Goal: Task Accomplishment & Management: Manage account settings

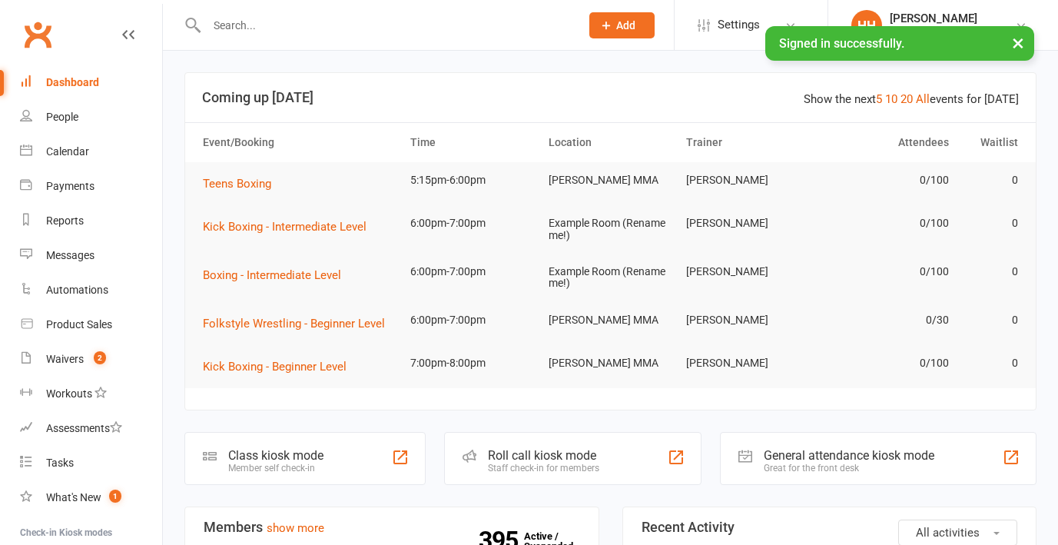
click at [282, 17] on input "text" at bounding box center [385, 26] width 367 height 22
paste input "Aman Misra"
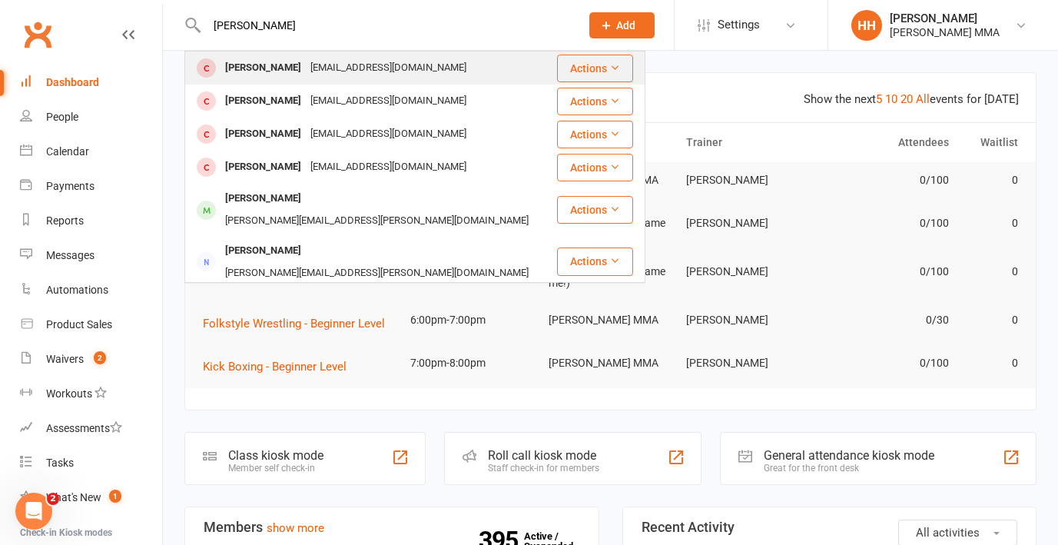
type input "Aman Misra"
click at [306, 59] on div "amanmisra004@gmail.com" at bounding box center [388, 68] width 165 height 22
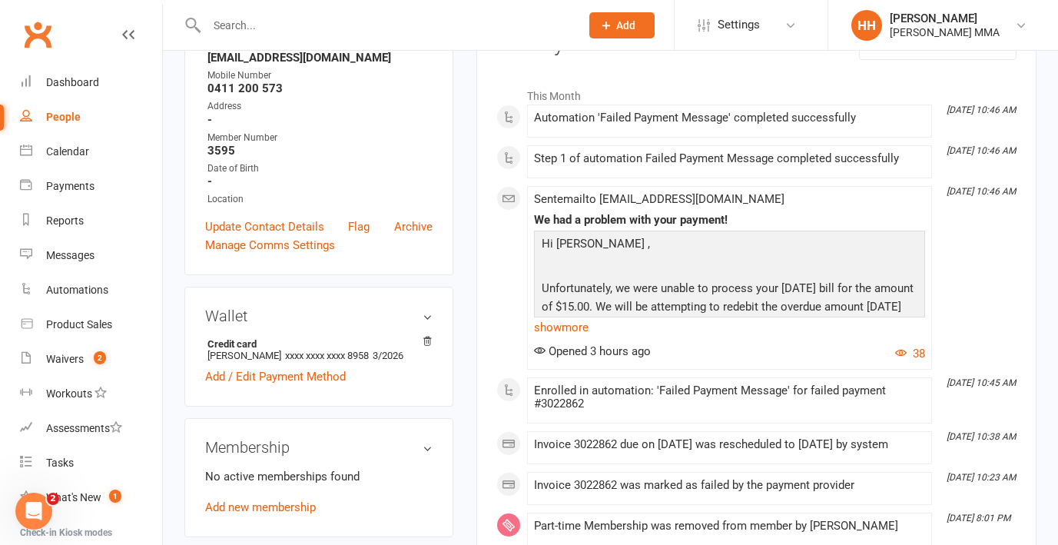
scroll to position [227, 0]
click at [427, 339] on icon at bounding box center [427, 342] width 11 height 11
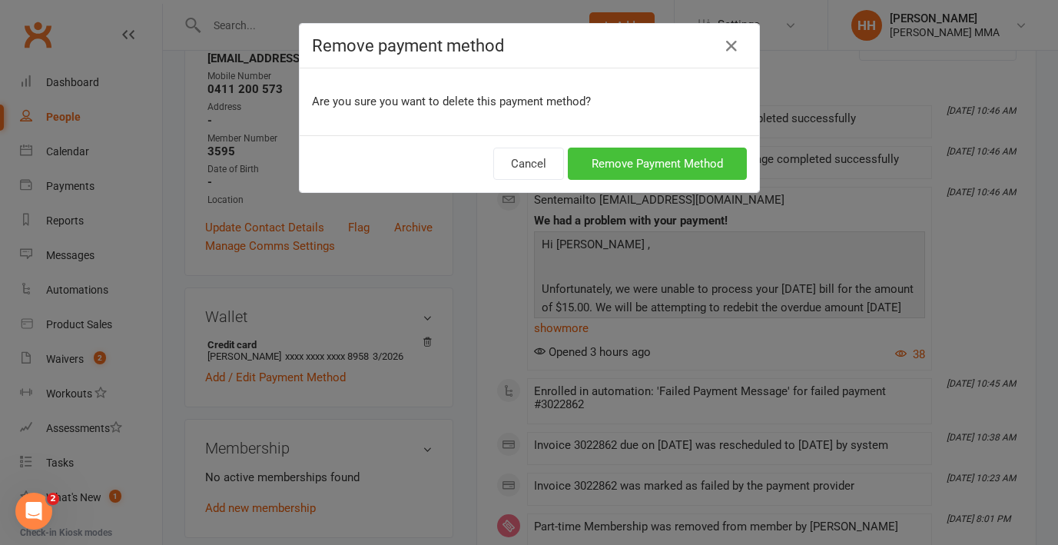
click at [672, 149] on button "Remove Payment Method" at bounding box center [657, 164] width 179 height 32
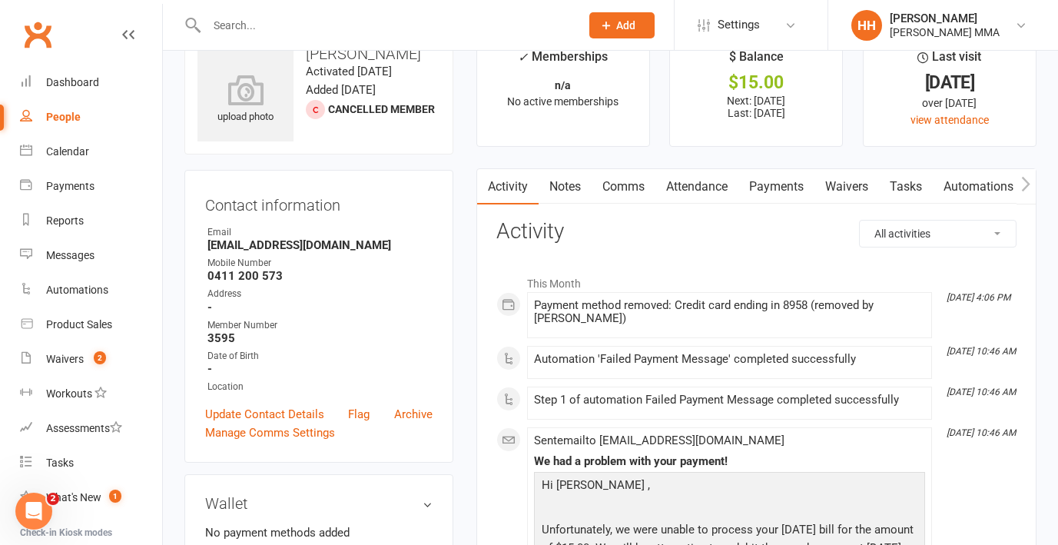
scroll to position [0, 0]
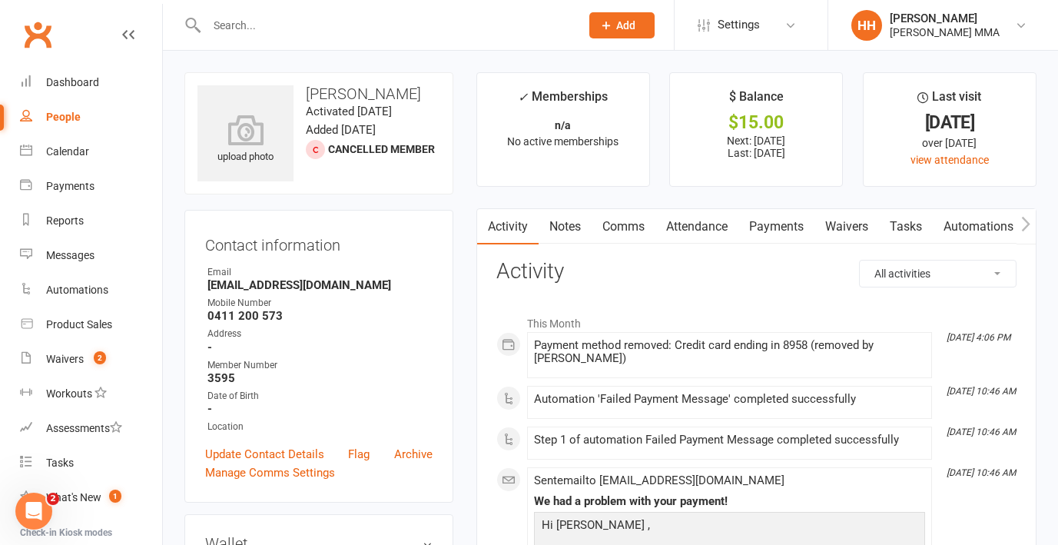
click at [270, 18] on input "text" at bounding box center [385, 26] width 367 height 22
paste input "cara.lee0411"
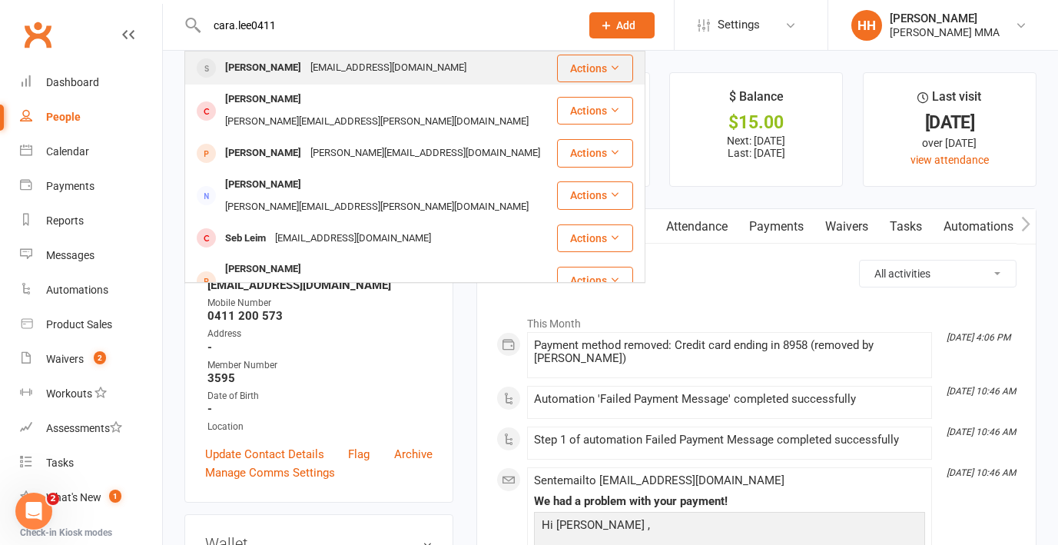
type input "cara.lee0411"
click at [430, 60] on div "Cara Lee Cara.lee0411@gmail.com" at bounding box center [371, 68] width 370 height 32
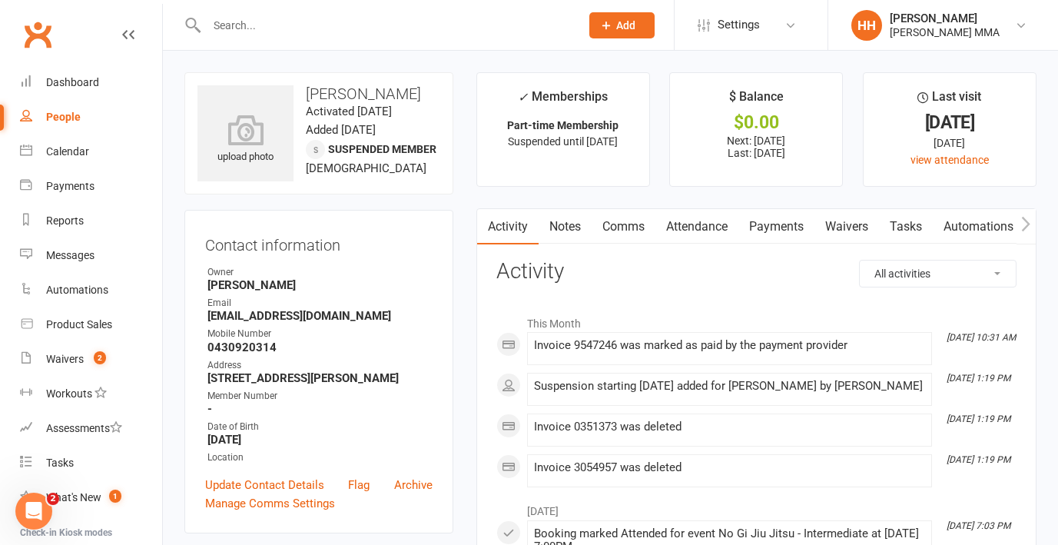
click at [797, 227] on link "Payments" at bounding box center [777, 226] width 76 height 35
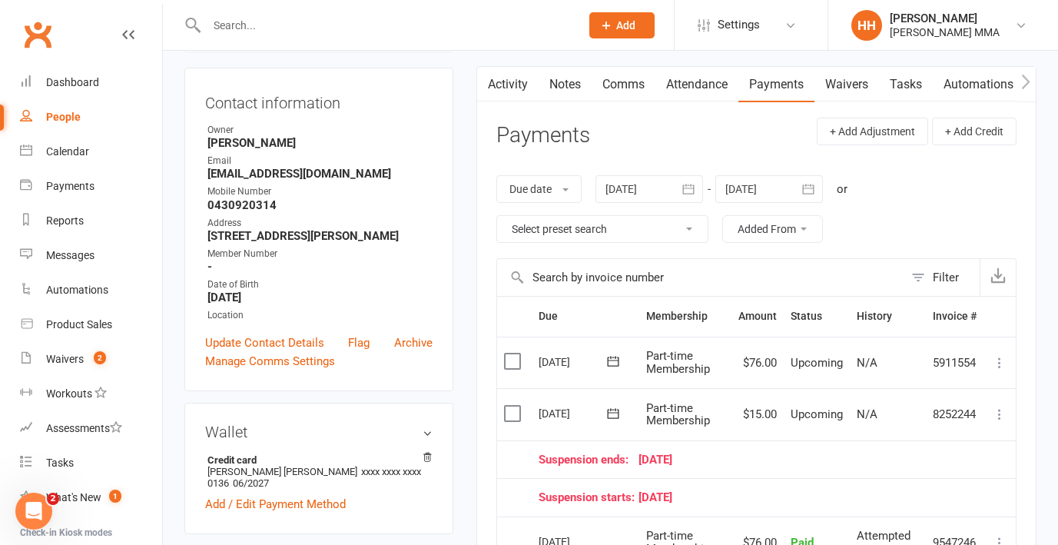
scroll to position [66, 0]
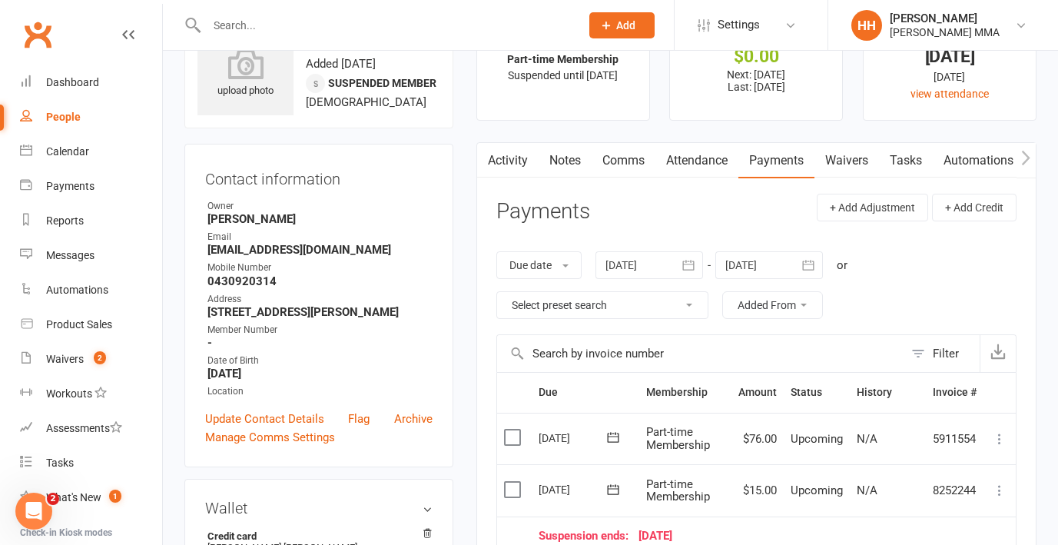
click at [513, 163] on link "Activity" at bounding box center [507, 160] width 61 height 35
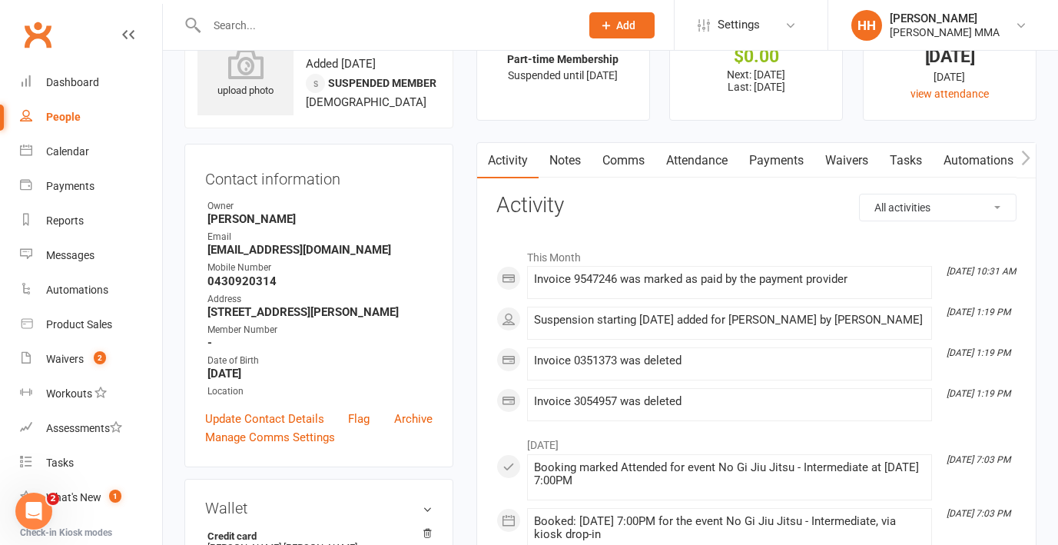
click at [582, 158] on link "Notes" at bounding box center [565, 160] width 53 height 35
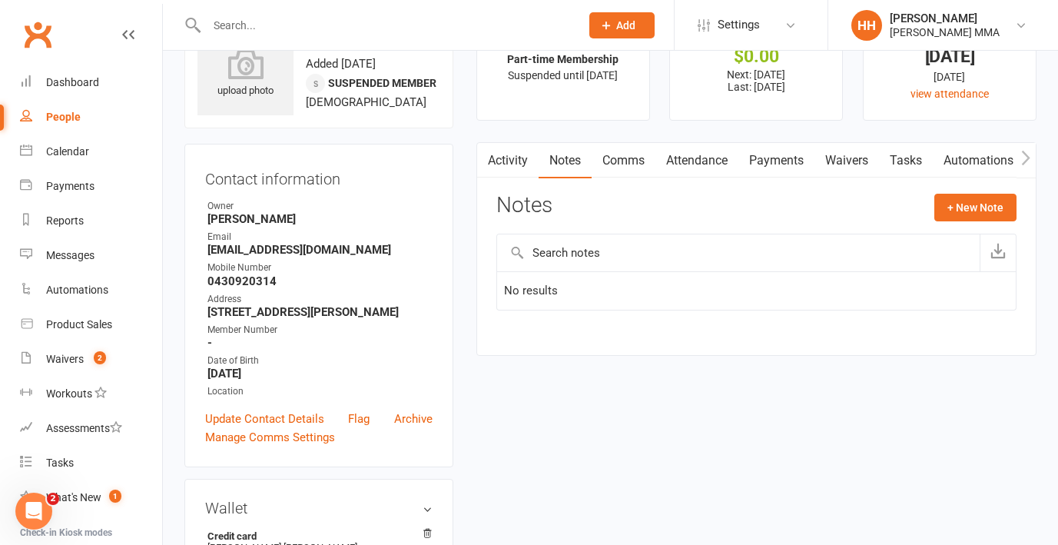
click at [778, 161] on link "Payments" at bounding box center [777, 160] width 76 height 35
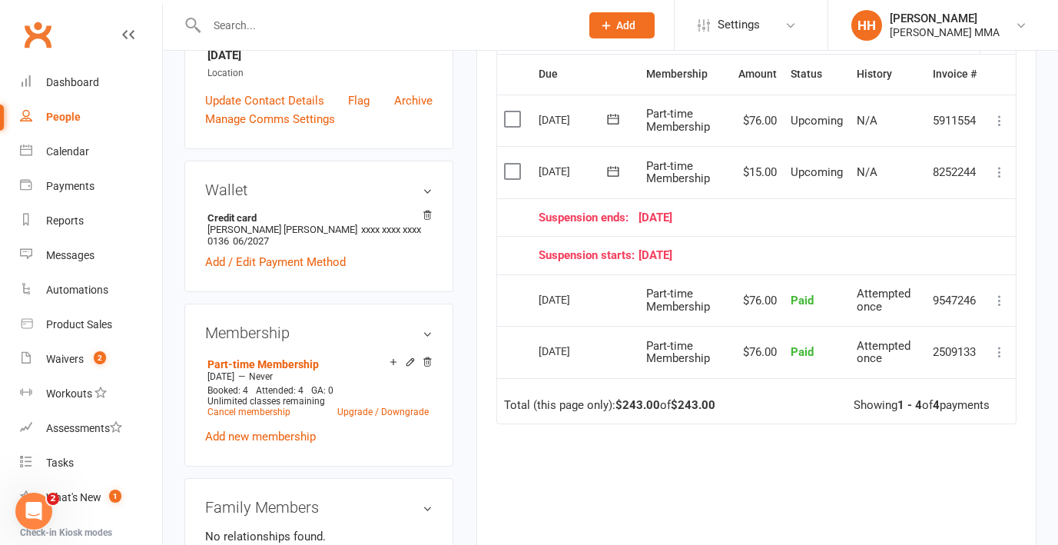
scroll to position [391, 0]
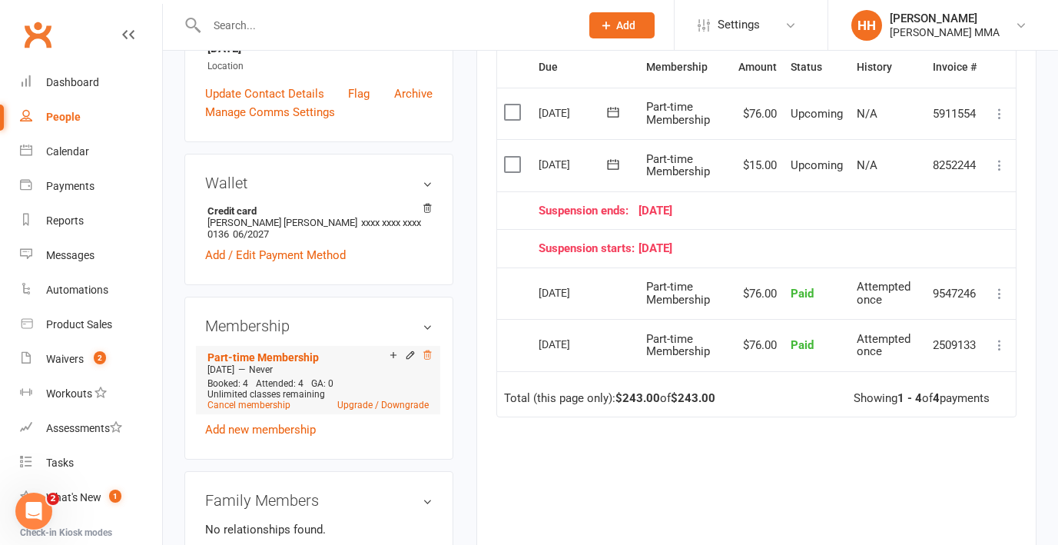
click at [424, 350] on icon at bounding box center [427, 355] width 11 height 11
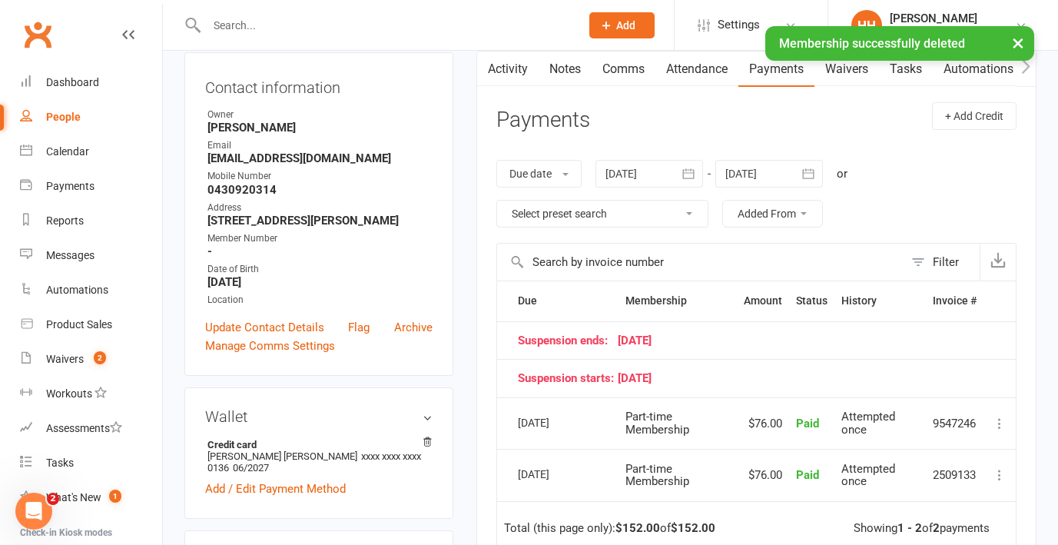
scroll to position [0, 0]
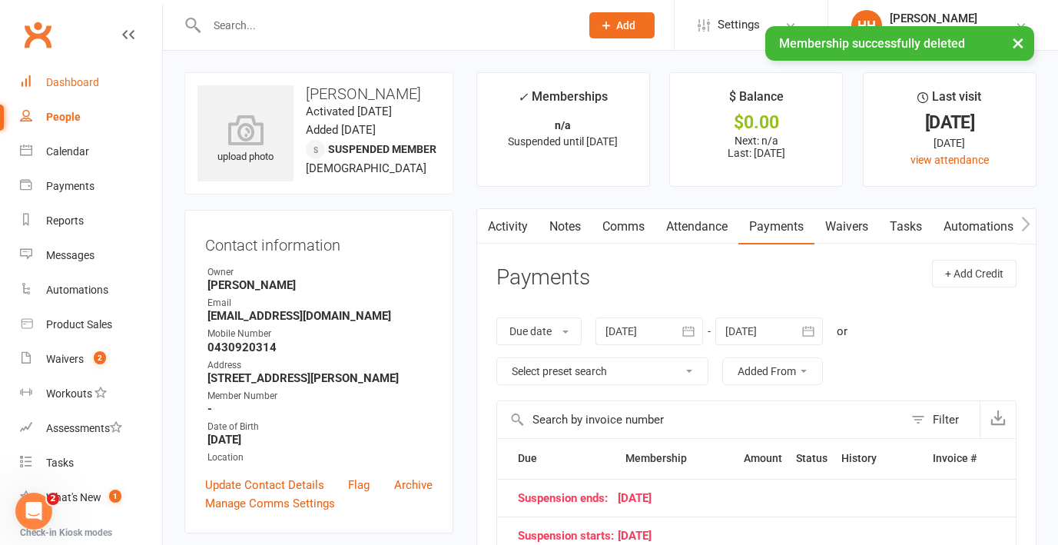
click at [81, 93] on link "Dashboard" at bounding box center [91, 82] width 142 height 35
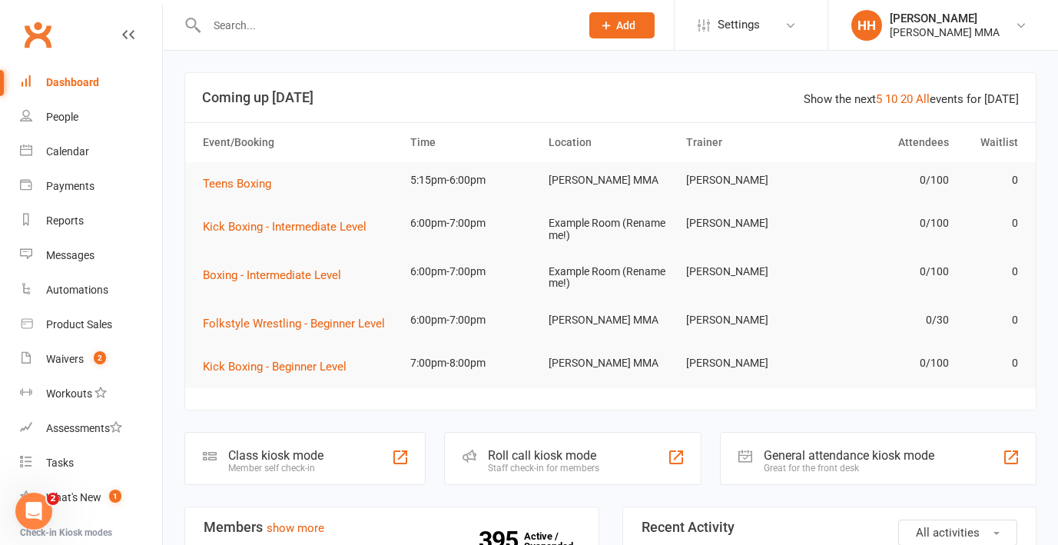
click at [303, 22] on input "text" at bounding box center [385, 26] width 367 height 22
paste input "Aman Misra"
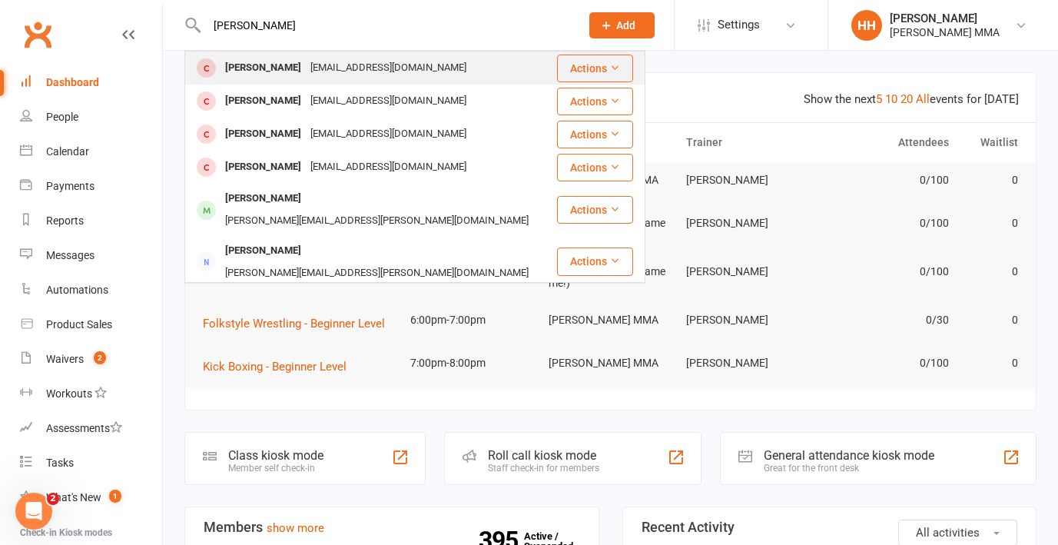
type input "Aman Misra"
click at [306, 61] on div "amanmisra004@gmail.com" at bounding box center [388, 68] width 165 height 22
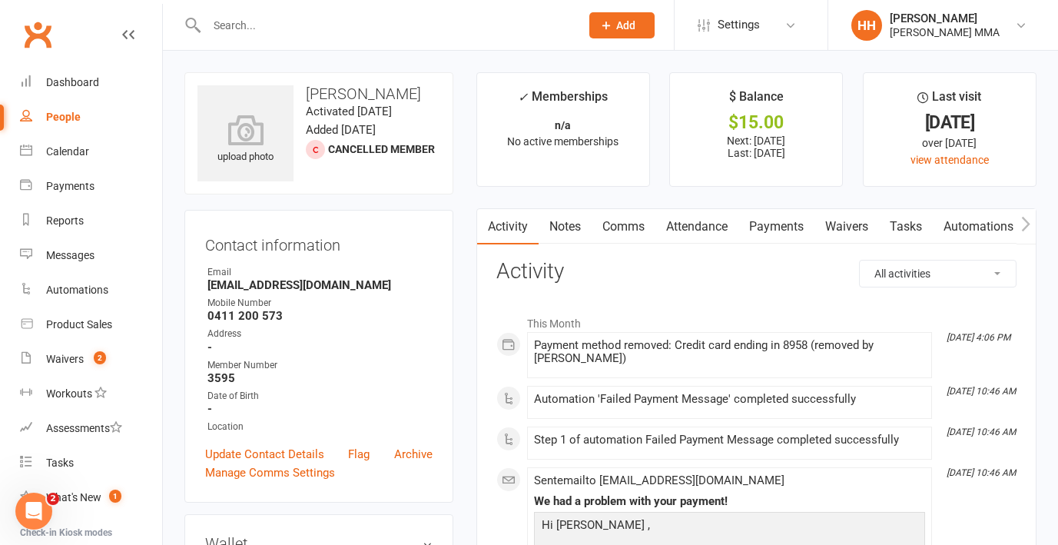
click at [795, 226] on link "Payments" at bounding box center [777, 226] width 76 height 35
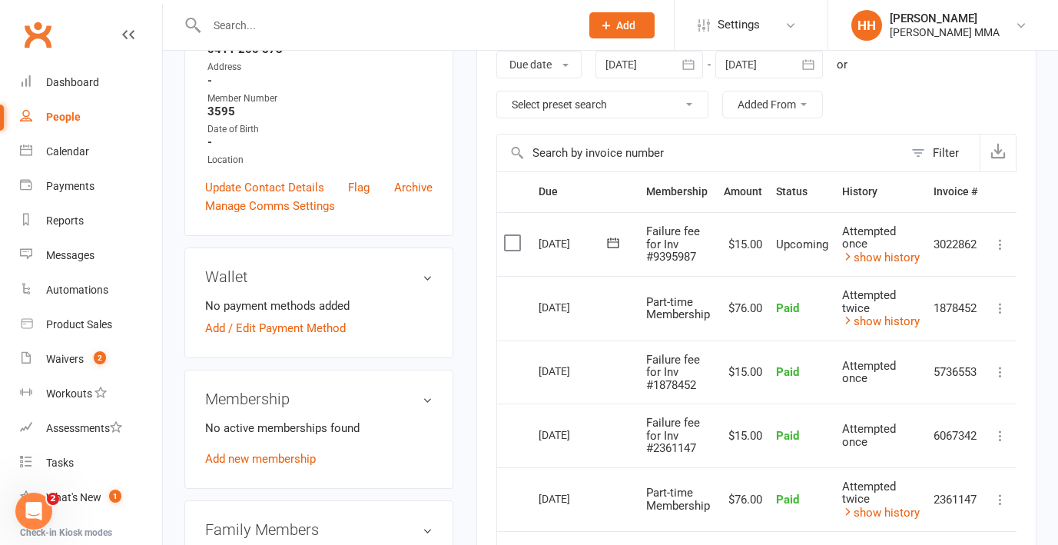
scroll to position [362, 0]
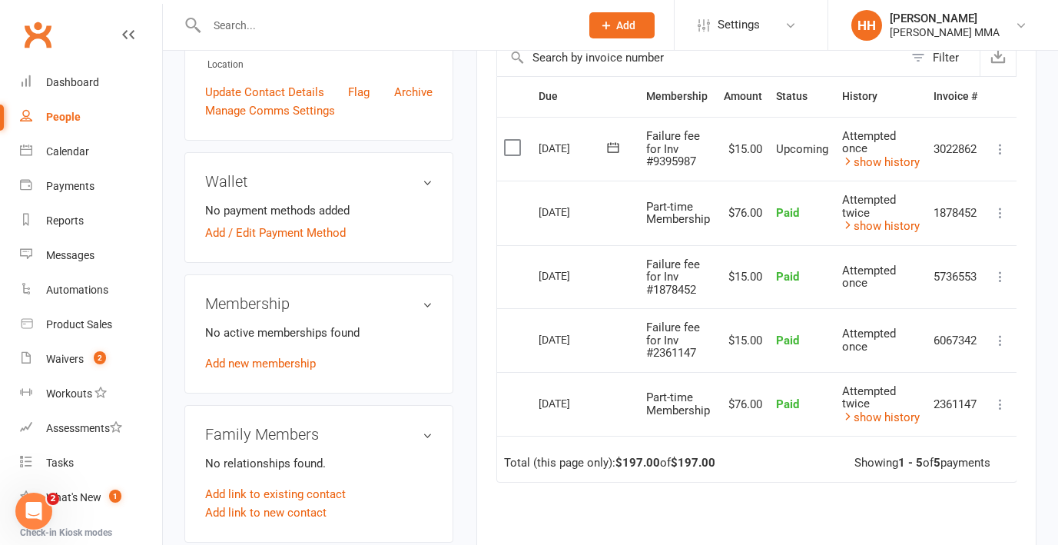
click at [1005, 151] on icon at bounding box center [1000, 148] width 15 height 15
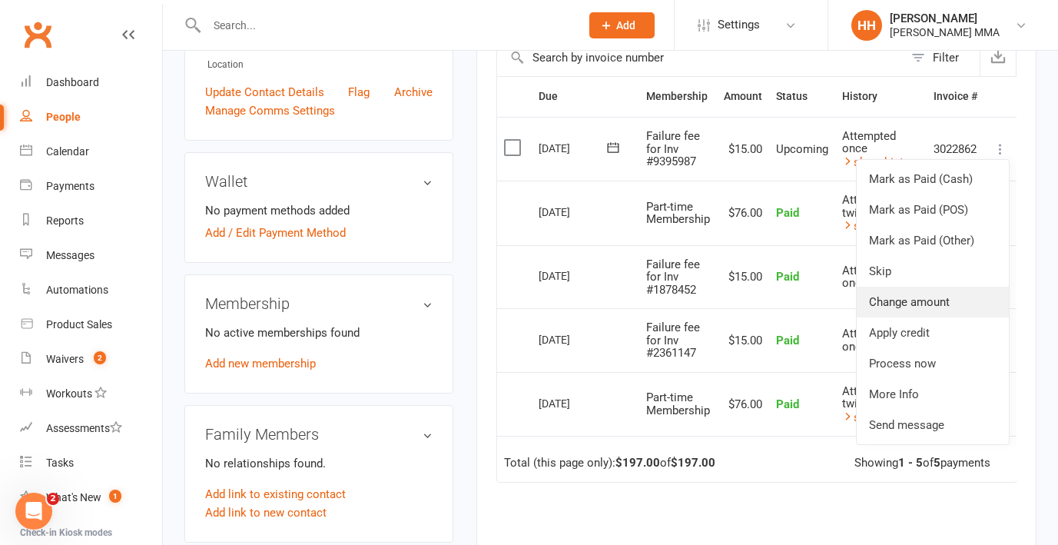
click at [871, 287] on link "Change amount" at bounding box center [933, 302] width 152 height 31
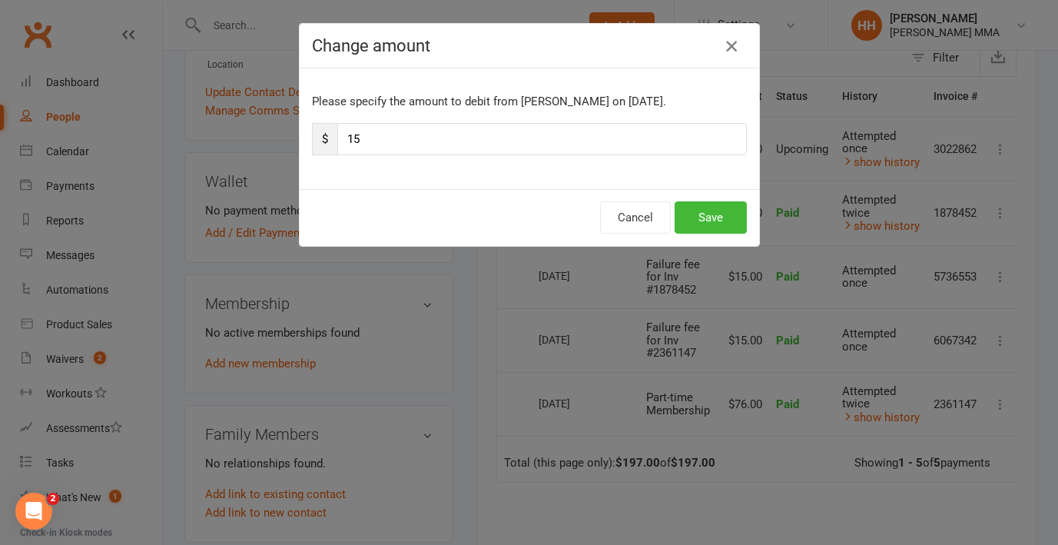
click at [732, 45] on icon "button" at bounding box center [731, 46] width 18 height 18
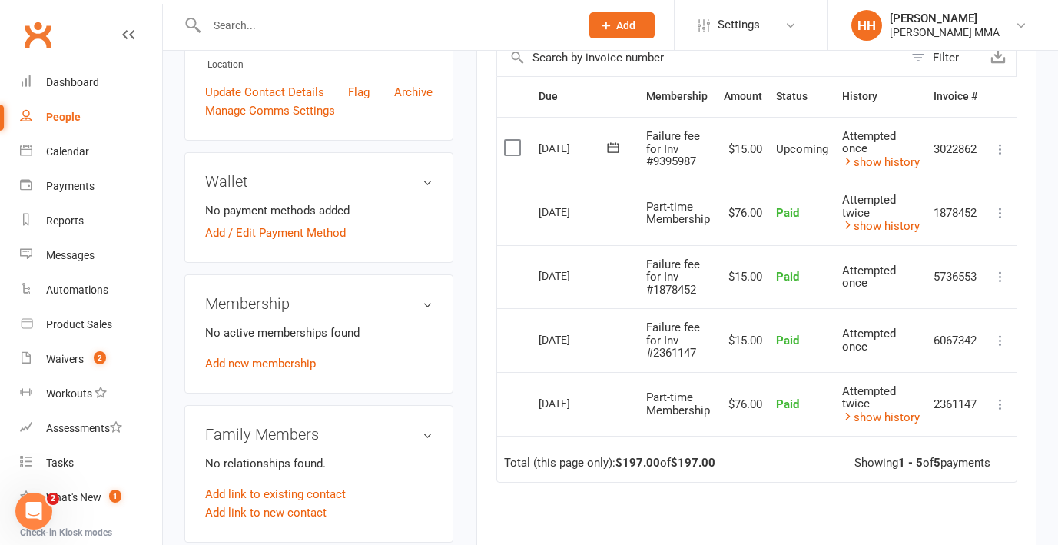
click at [1001, 148] on icon at bounding box center [1000, 148] width 15 height 15
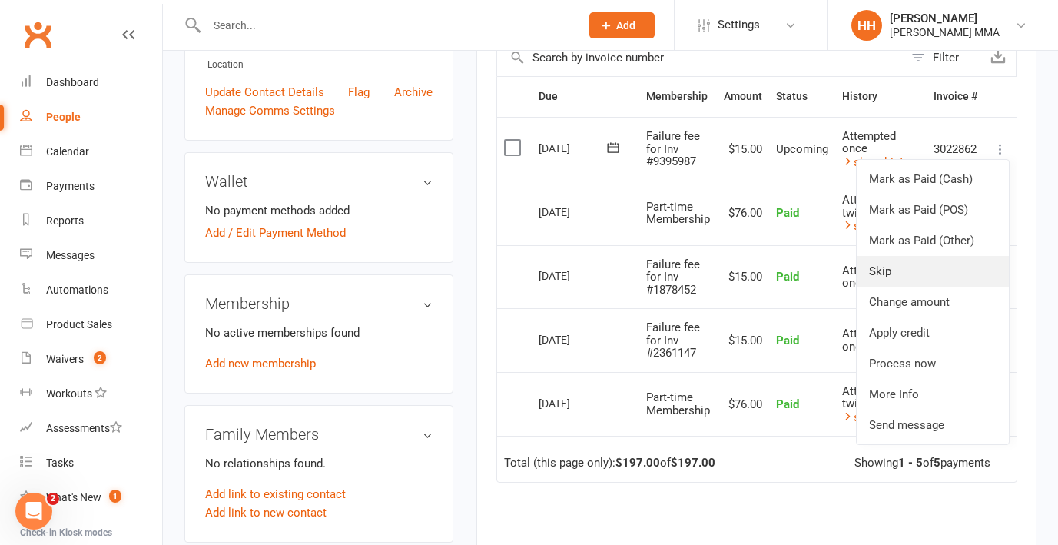
click at [944, 274] on link "Skip" at bounding box center [933, 271] width 152 height 31
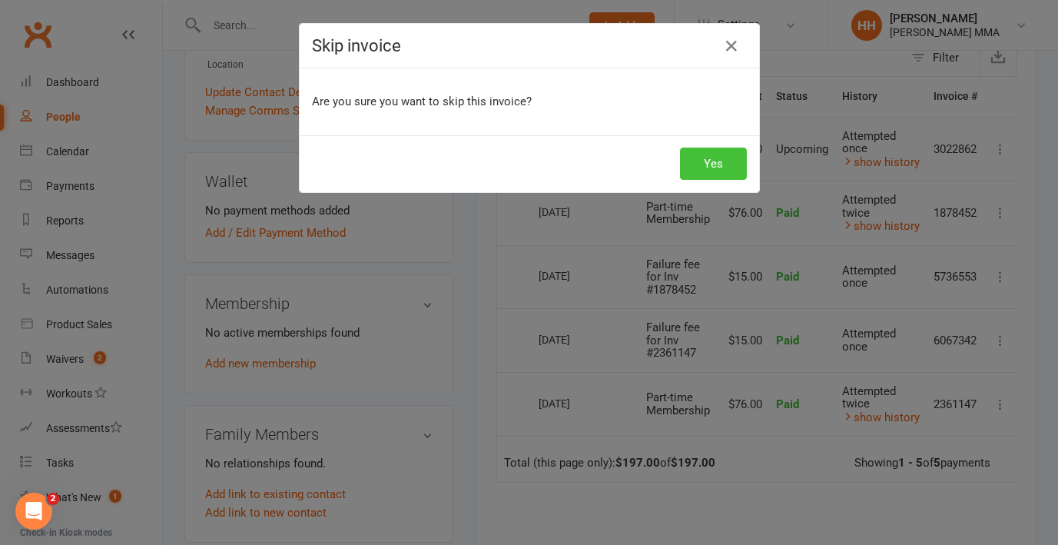
click at [714, 161] on button "Yes" at bounding box center [713, 164] width 67 height 32
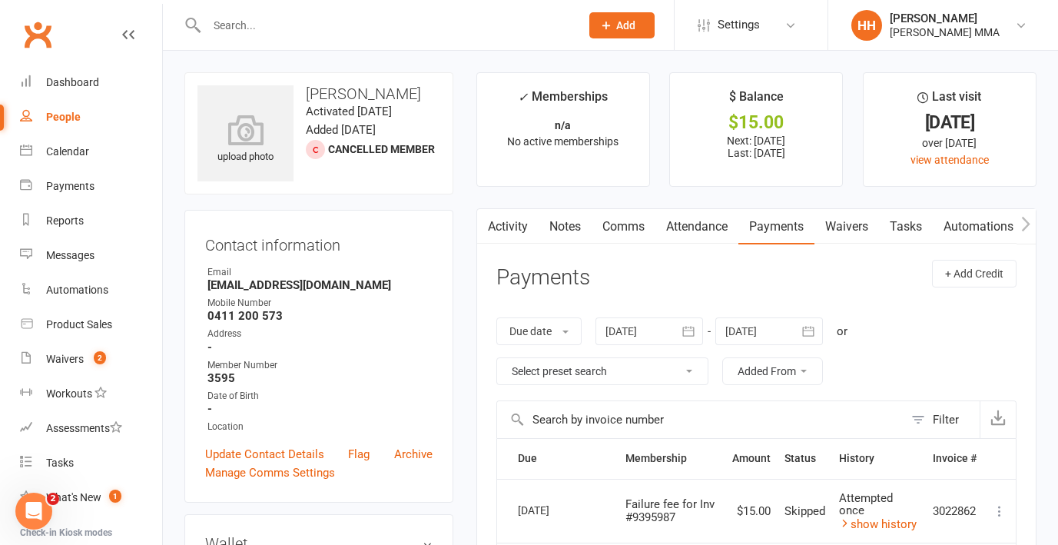
scroll to position [153, 0]
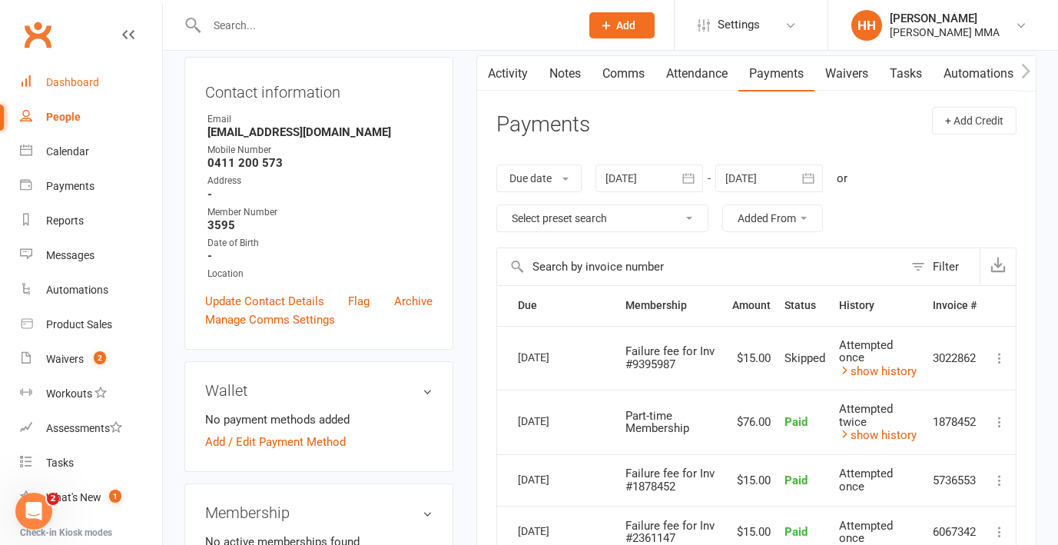
click at [103, 81] on link "Dashboard" at bounding box center [91, 82] width 142 height 35
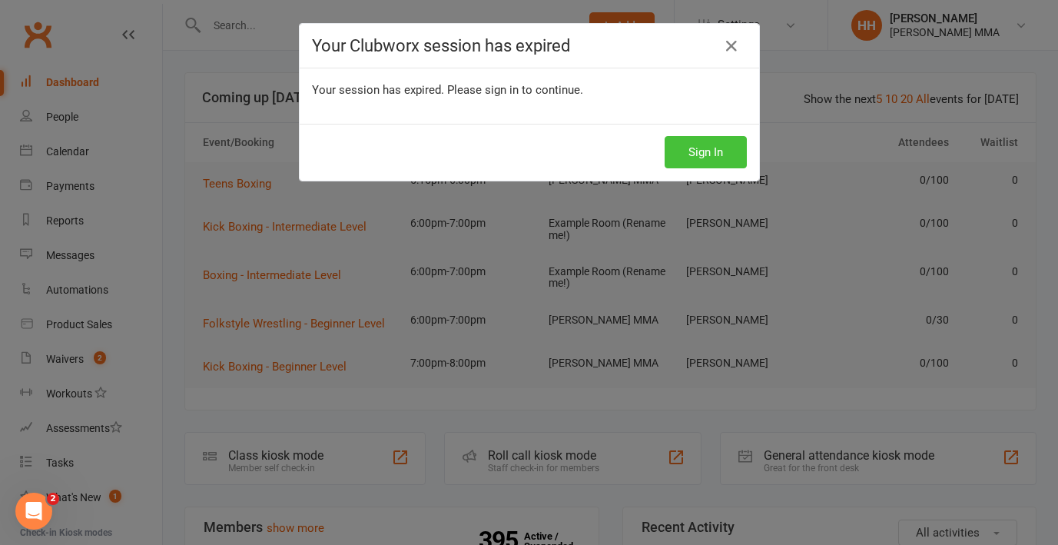
click at [706, 144] on button "Sign In" at bounding box center [706, 152] width 82 height 32
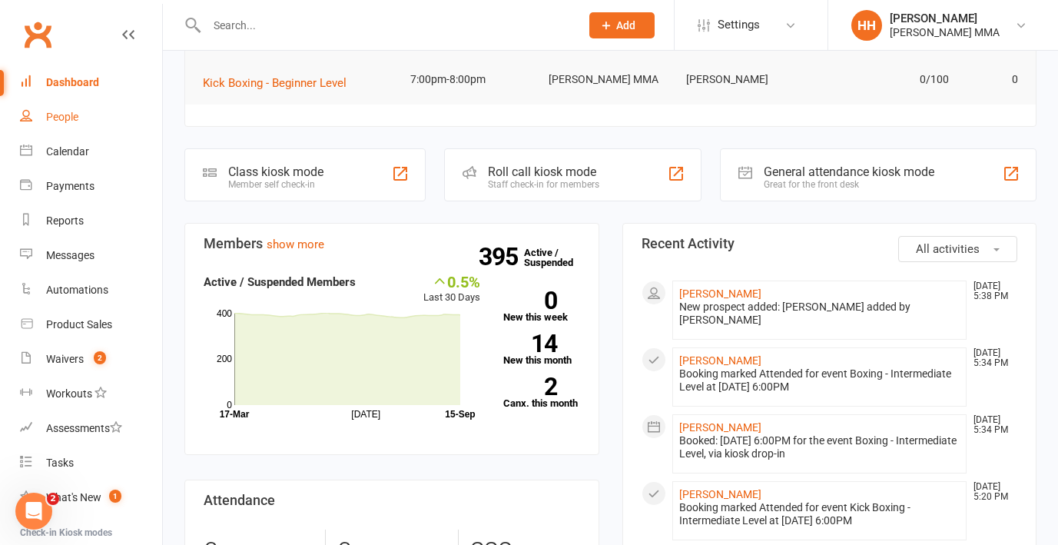
click at [106, 106] on link "People" at bounding box center [91, 117] width 142 height 35
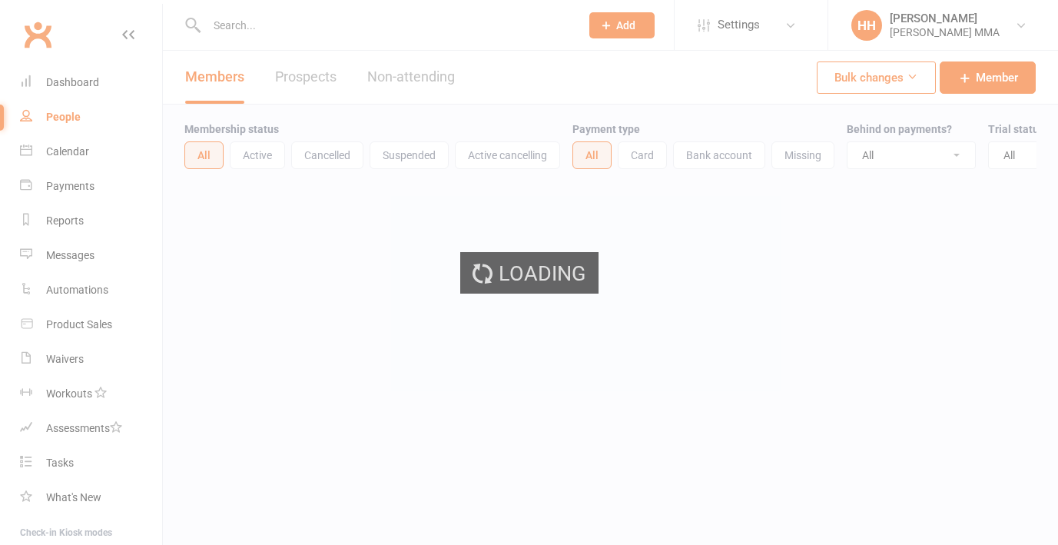
select select "100"
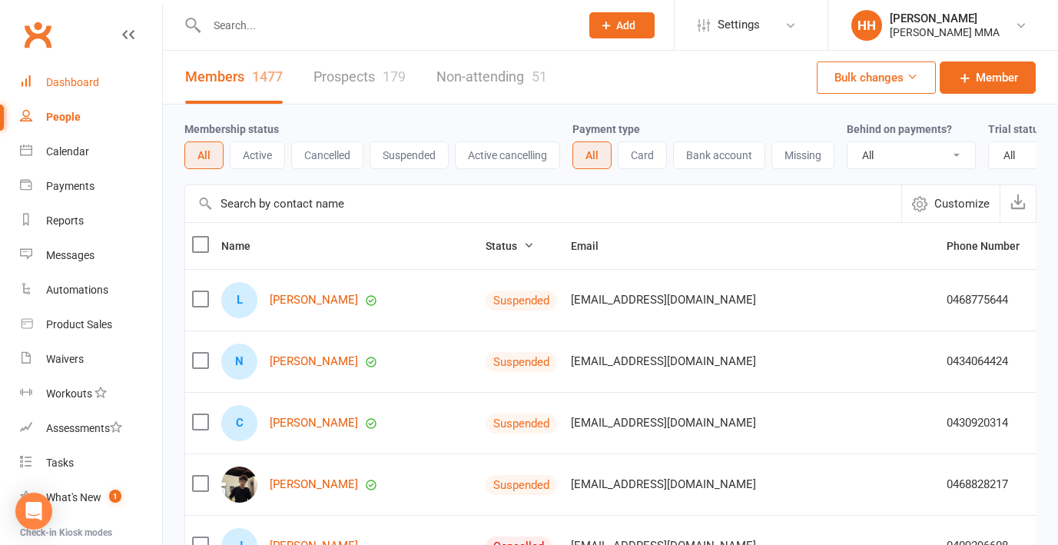
click at [98, 82] on div "Dashboard" at bounding box center [72, 82] width 53 height 12
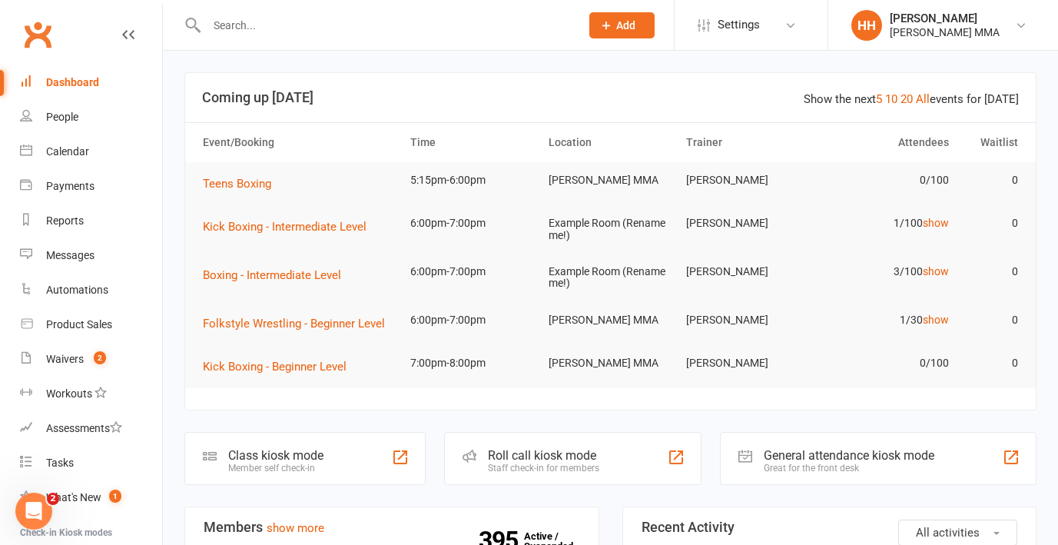
click at [269, 25] on input "text" at bounding box center [385, 26] width 367 height 22
type input "mark"
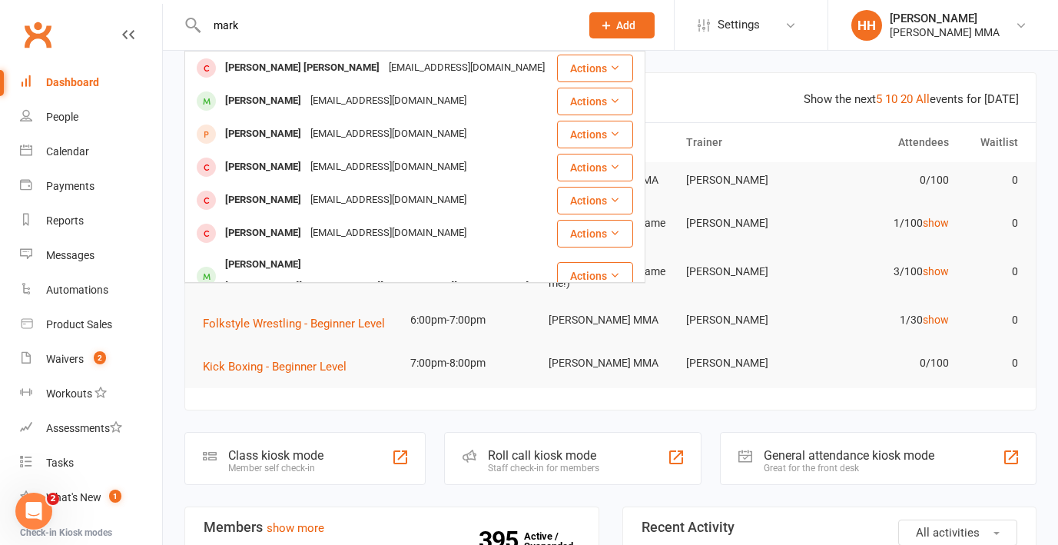
click at [267, 22] on input "mark" at bounding box center [385, 26] width 367 height 22
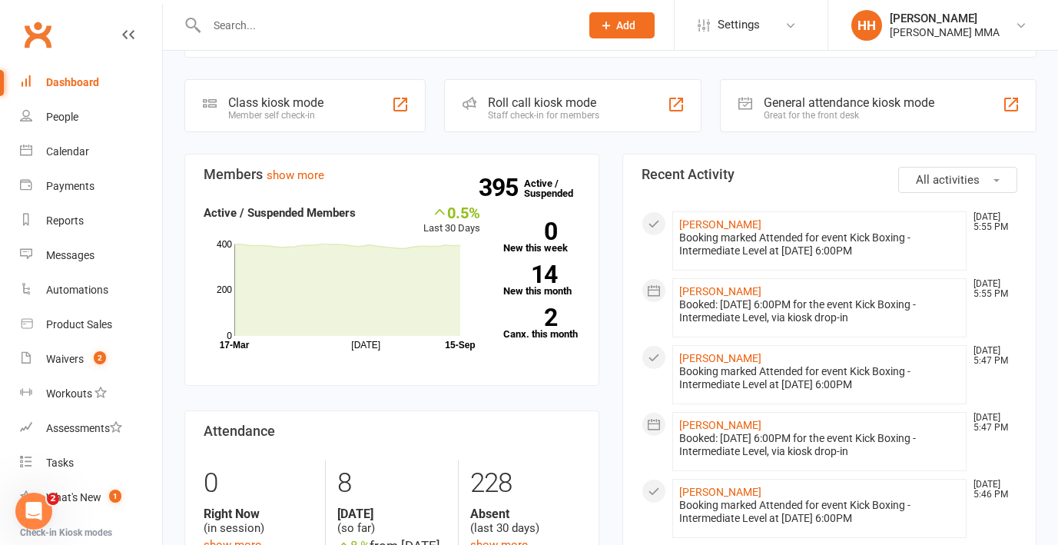
scroll to position [359, 0]
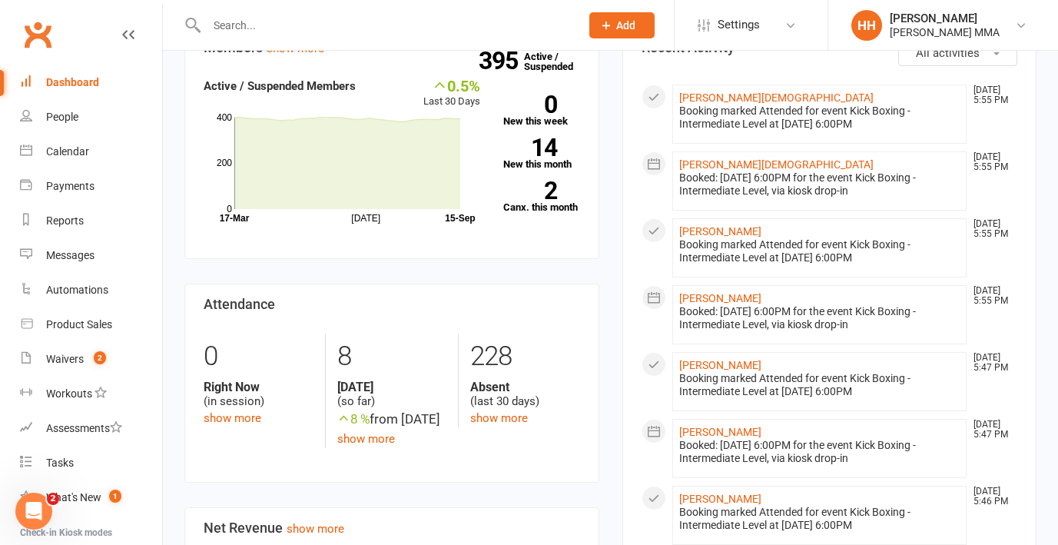
scroll to position [328, 0]
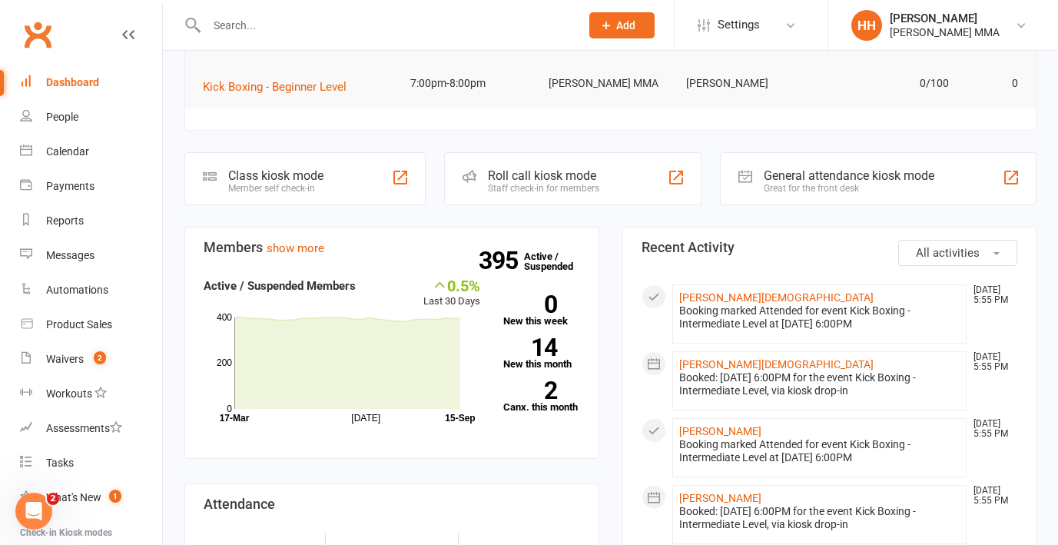
scroll to position [289, 0]
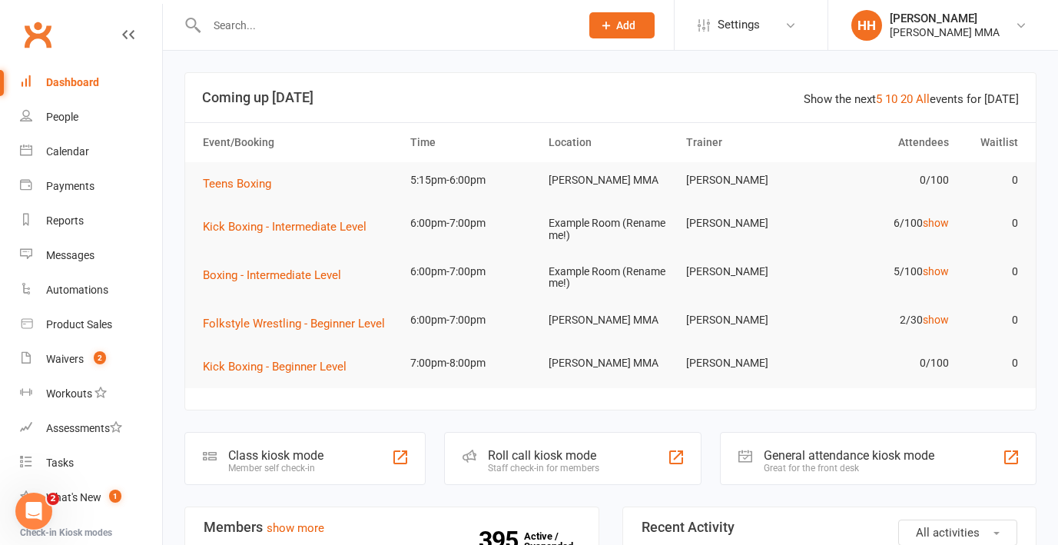
click at [297, 30] on input "text" at bounding box center [385, 26] width 367 height 22
click at [105, 83] on link "Dashboard" at bounding box center [91, 82] width 142 height 35
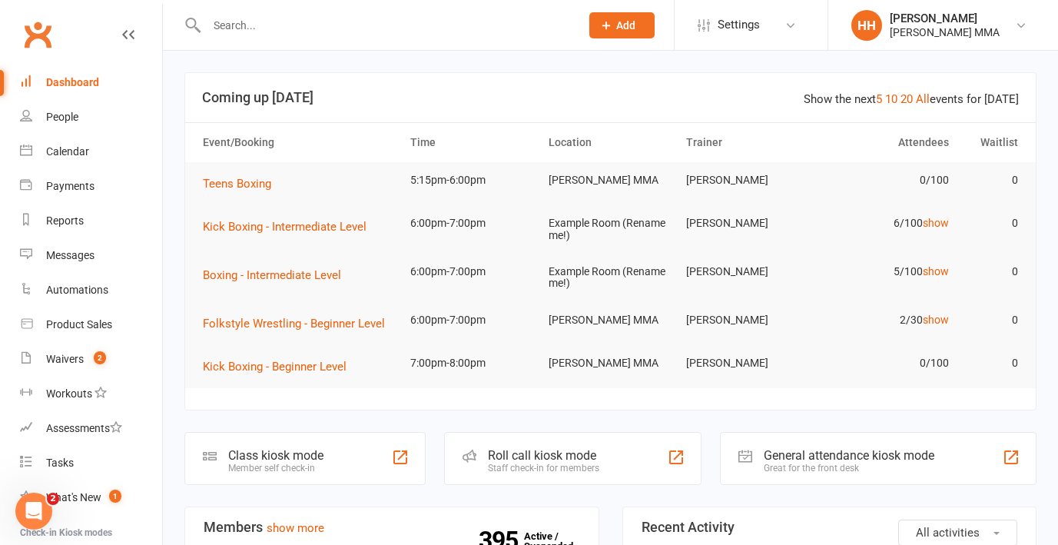
click at [335, 48] on div at bounding box center [376, 25] width 385 height 50
